Goal: Transaction & Acquisition: Purchase product/service

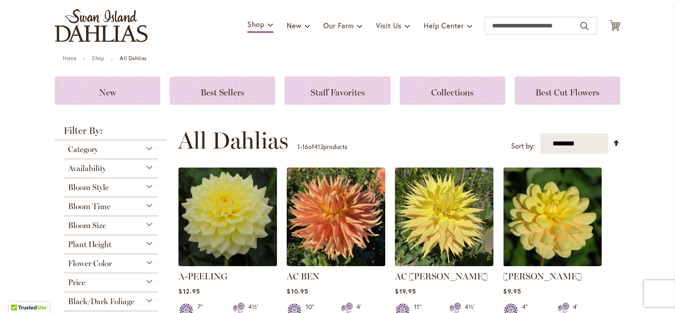
scroll to position [71, 0]
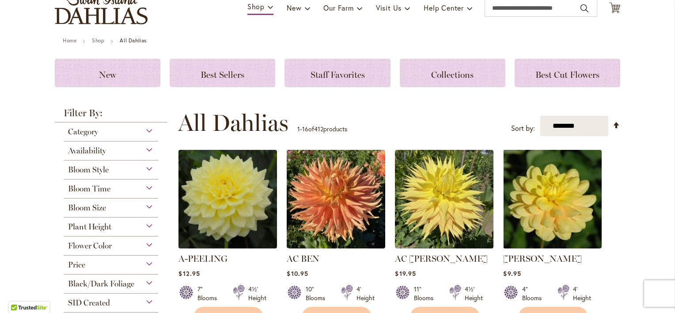
click at [145, 227] on div "Plant Height" at bounding box center [111, 224] width 95 height 14
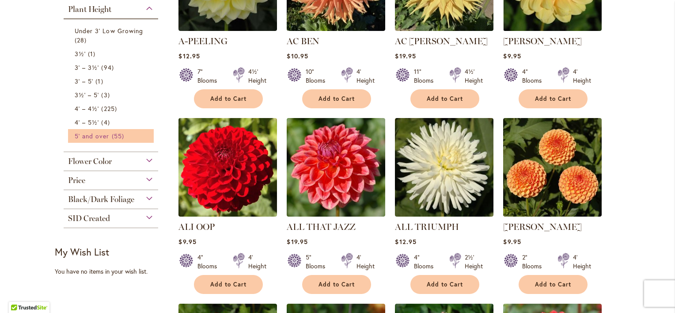
click at [112, 140] on span "55 items" at bounding box center [119, 135] width 15 height 9
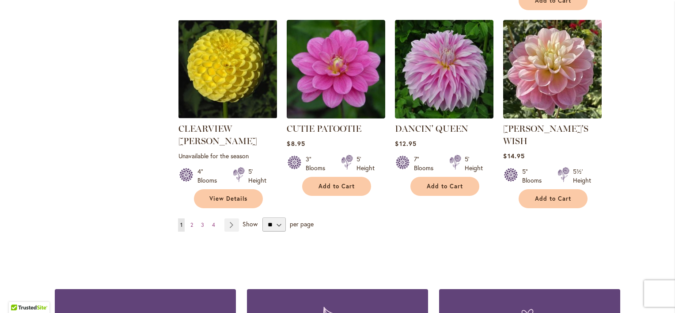
scroll to position [760, 0]
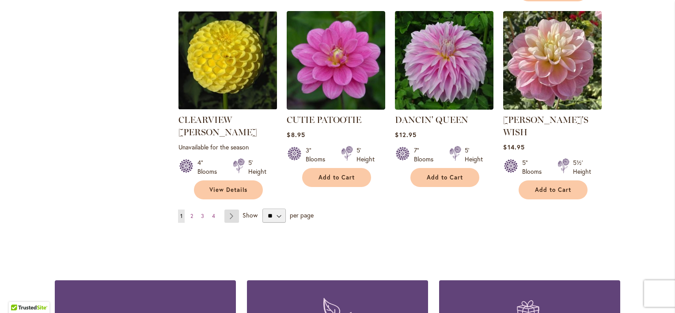
click at [228, 209] on link "Page Next" at bounding box center [231, 215] width 15 height 13
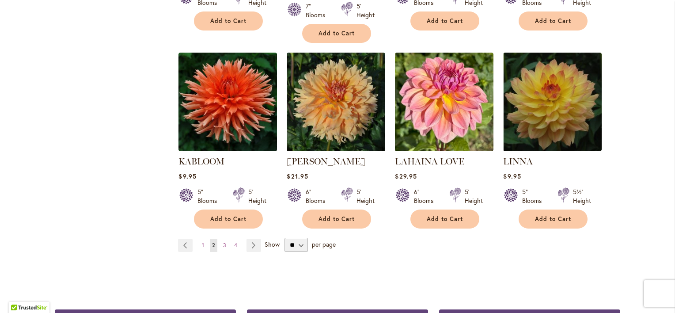
scroll to position [742, 0]
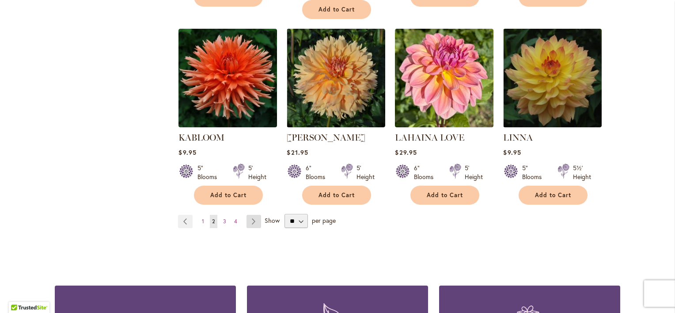
click at [251, 218] on link "Page Next" at bounding box center [254, 221] width 15 height 13
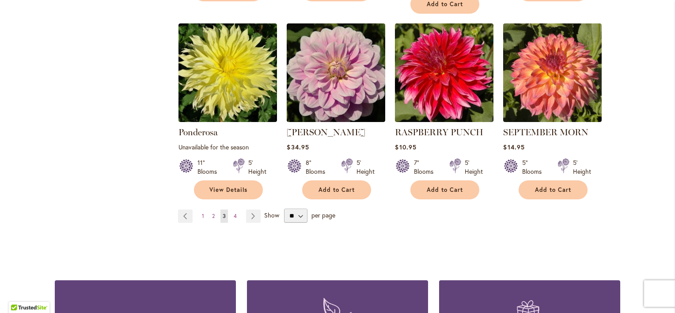
scroll to position [778, 0]
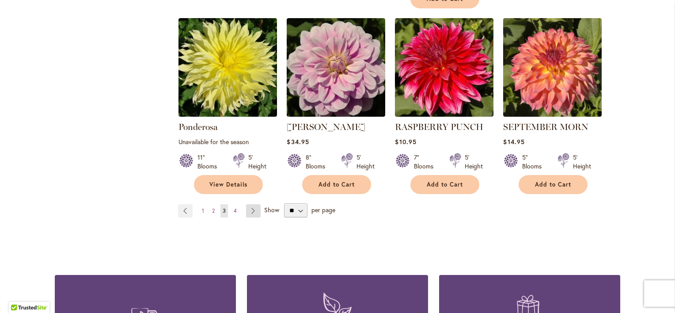
click at [252, 204] on link "Page Next" at bounding box center [253, 210] width 15 height 13
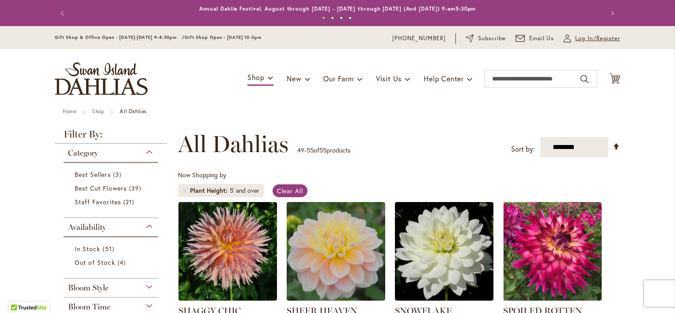
click at [577, 38] on span "Log In/Register" at bounding box center [597, 38] width 45 height 9
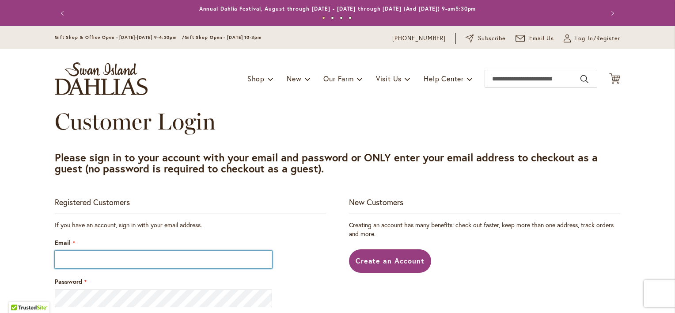
click at [196, 263] on input "Email" at bounding box center [163, 260] width 217 height 18
type input "**********"
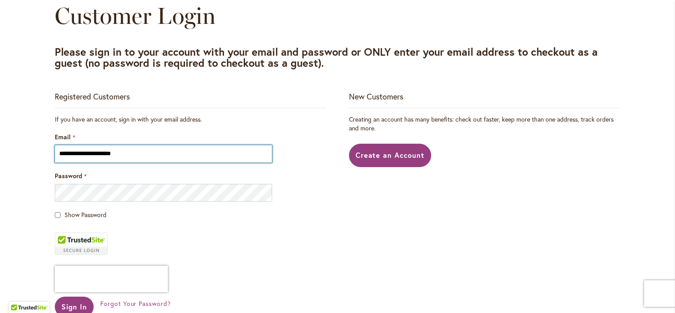
scroll to position [106, 0]
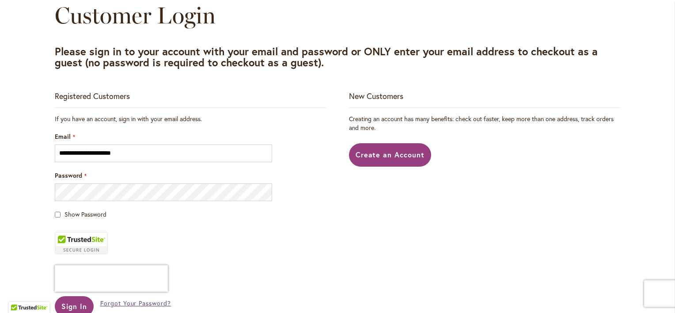
click at [118, 304] on span "Forgot Your Password?" at bounding box center [135, 303] width 71 height 8
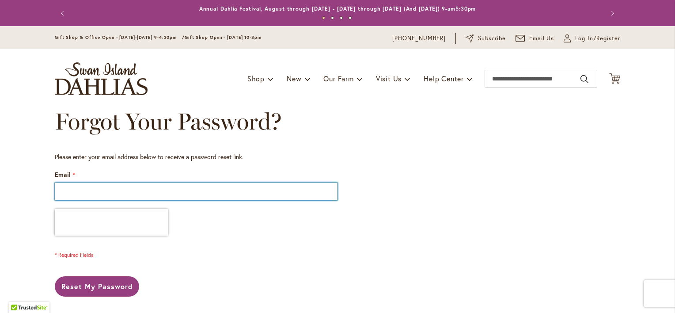
click at [96, 187] on input "Email" at bounding box center [196, 191] width 283 height 18
type input "**********"
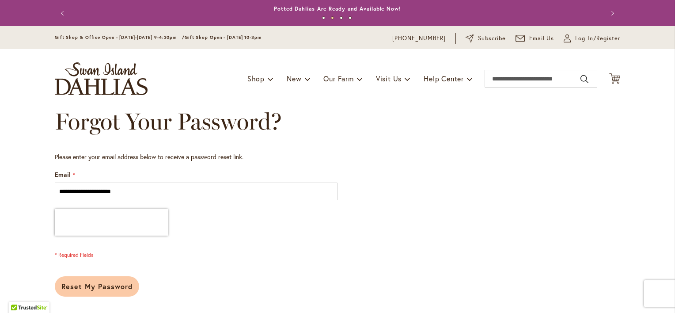
click at [82, 285] on span "Reset My Password" at bounding box center [96, 285] width 71 height 9
